Goal: Transaction & Acquisition: Purchase product/service

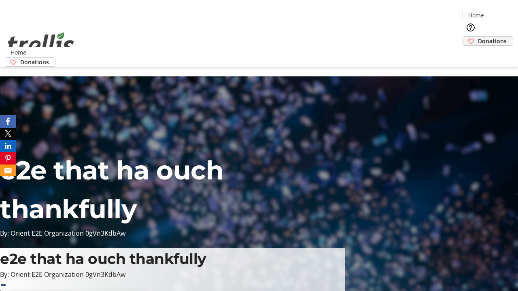
click at [478, 37] on span "Donations" at bounding box center [492, 41] width 29 height 8
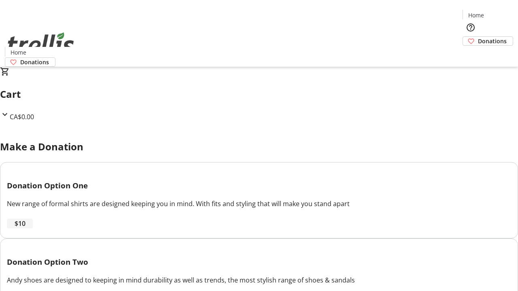
click at [25, 228] on span "$10" at bounding box center [20, 224] width 11 height 10
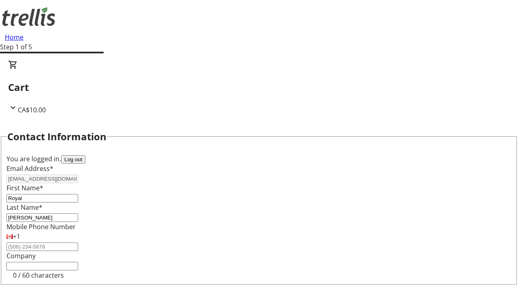
select select "CA"
type input "[STREET_ADDRESS][PERSON_NAME]"
type input "Kelowna"
select select "BC"
type input "Kelowna"
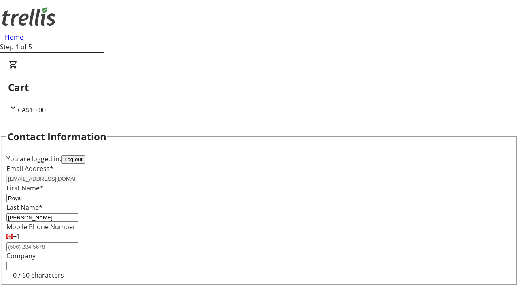
type input "V1Y 0C2"
